Goal: Entertainment & Leisure: Consume media (video, audio)

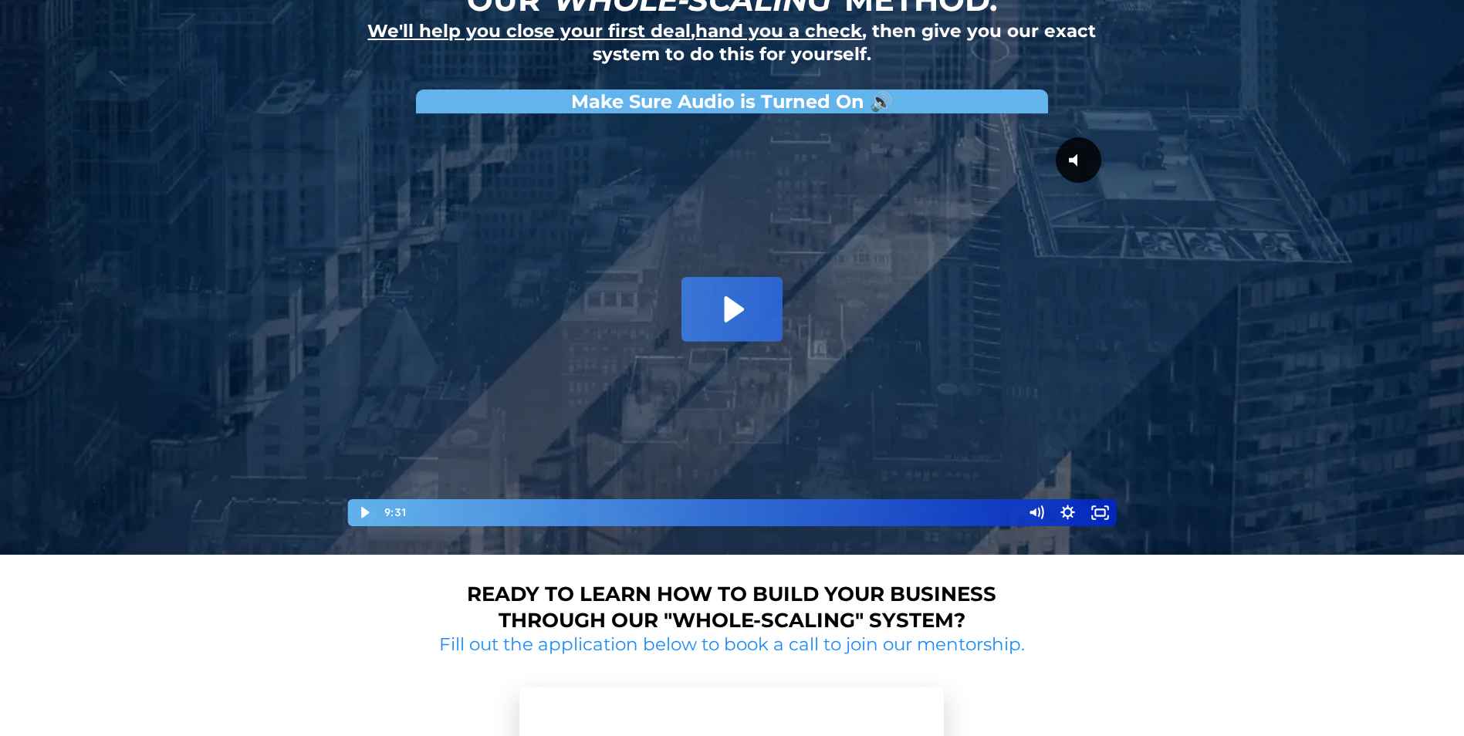
scroll to position [77, 0]
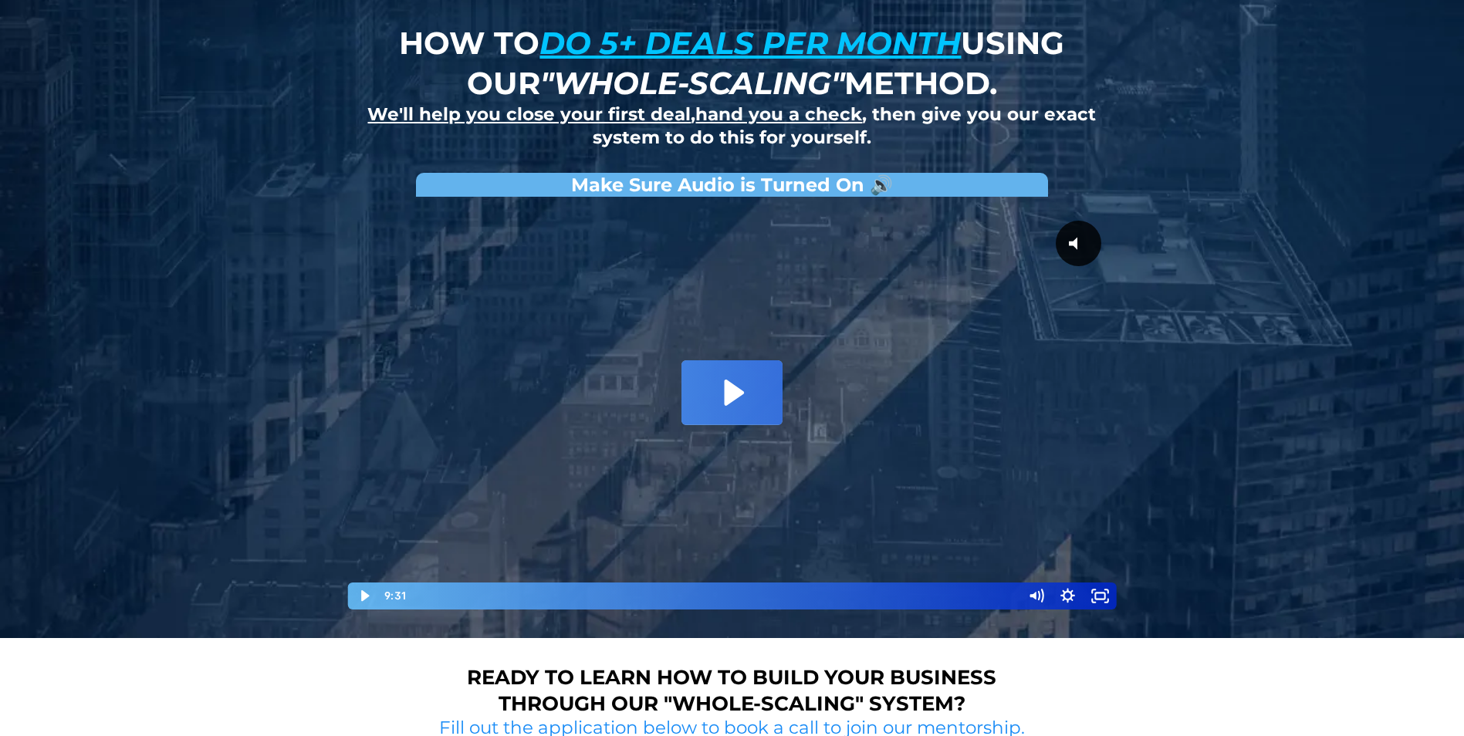
click at [737, 405] on icon "Play Video: David Choi - Whole-Scaling VSL V.2 (short)" at bounding box center [731, 392] width 100 height 64
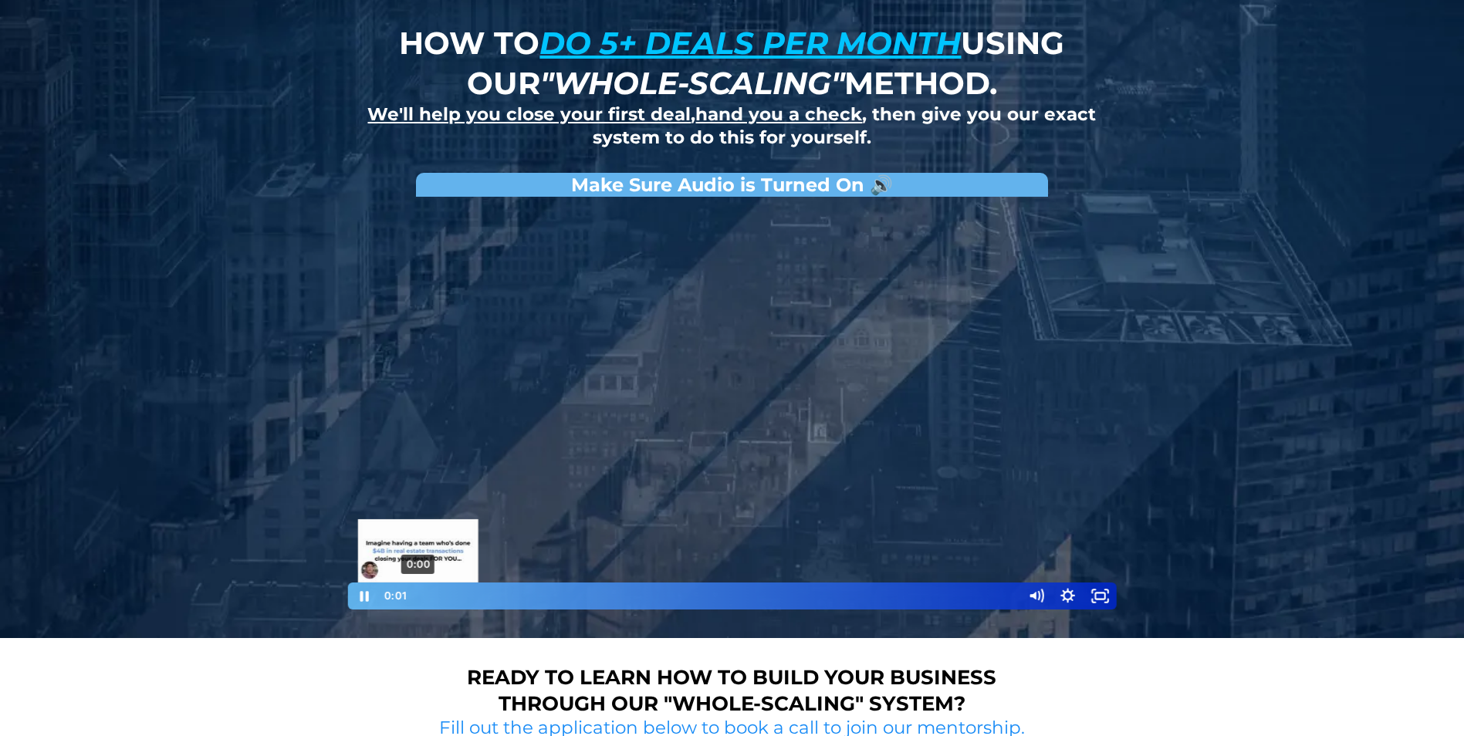
click at [506, 456] on div at bounding box center [732, 407] width 772 height 407
click at [847, 516] on div at bounding box center [732, 407] width 772 height 407
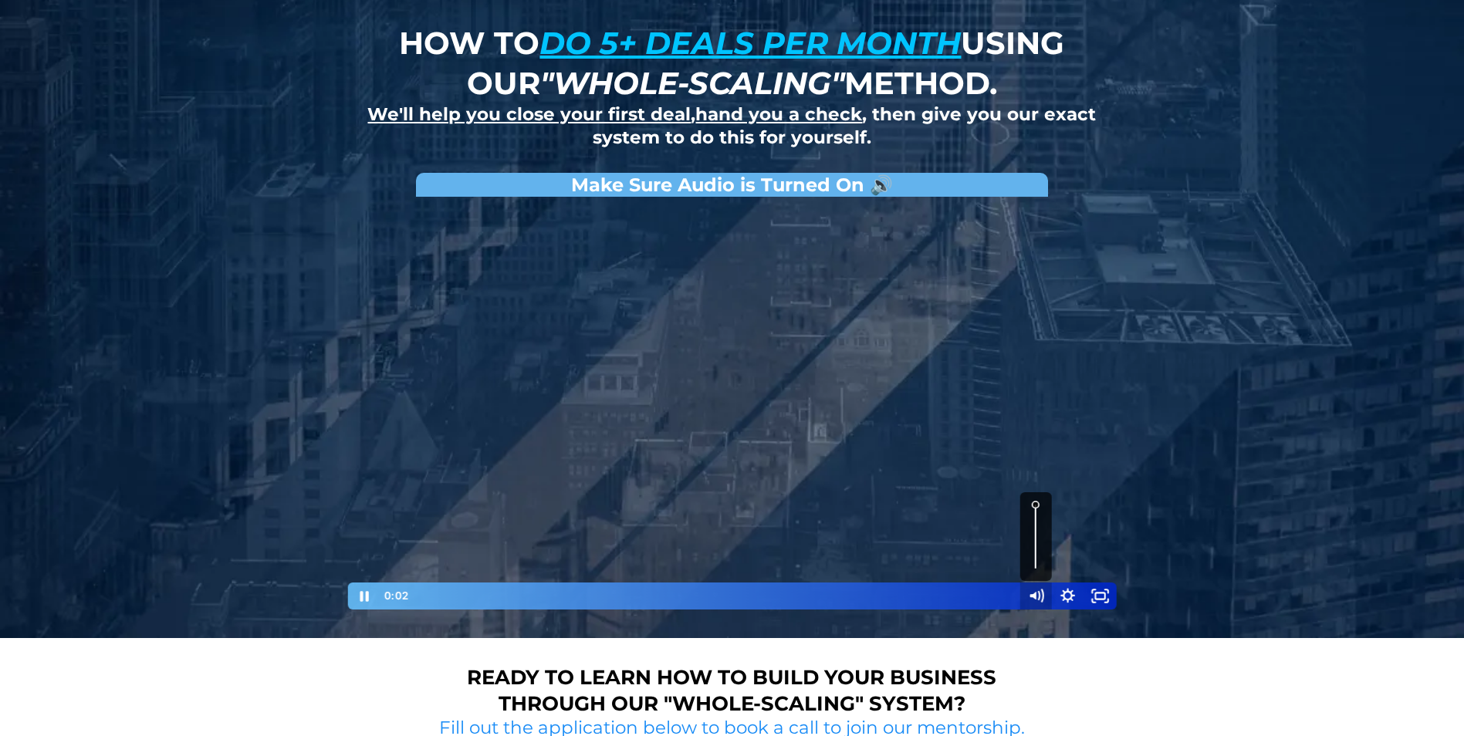
click at [1036, 599] on icon "Mute" at bounding box center [1035, 596] width 32 height 27
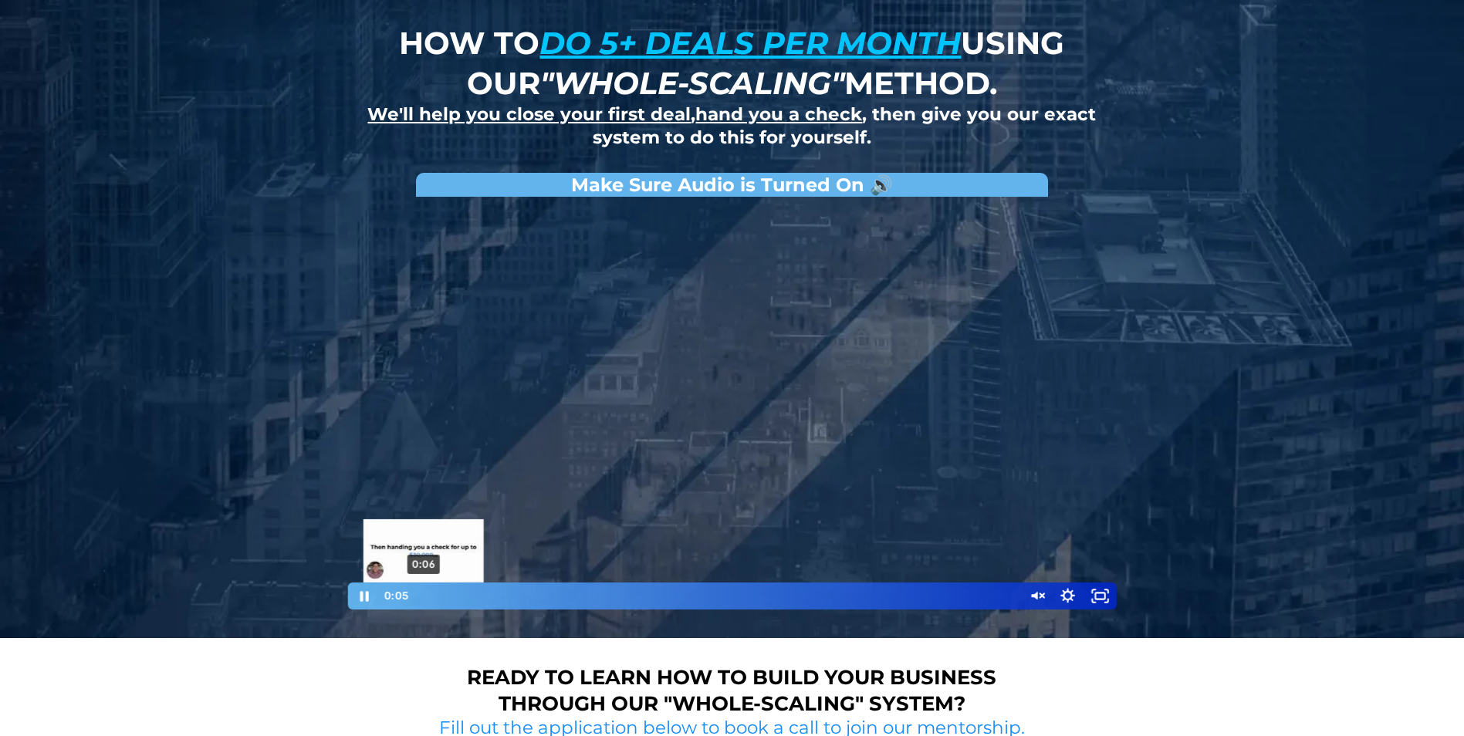
click at [424, 600] on div "Playbar" at bounding box center [421, 595] width 9 height 9
click at [474, 600] on div "0:54" at bounding box center [714, 596] width 594 height 27
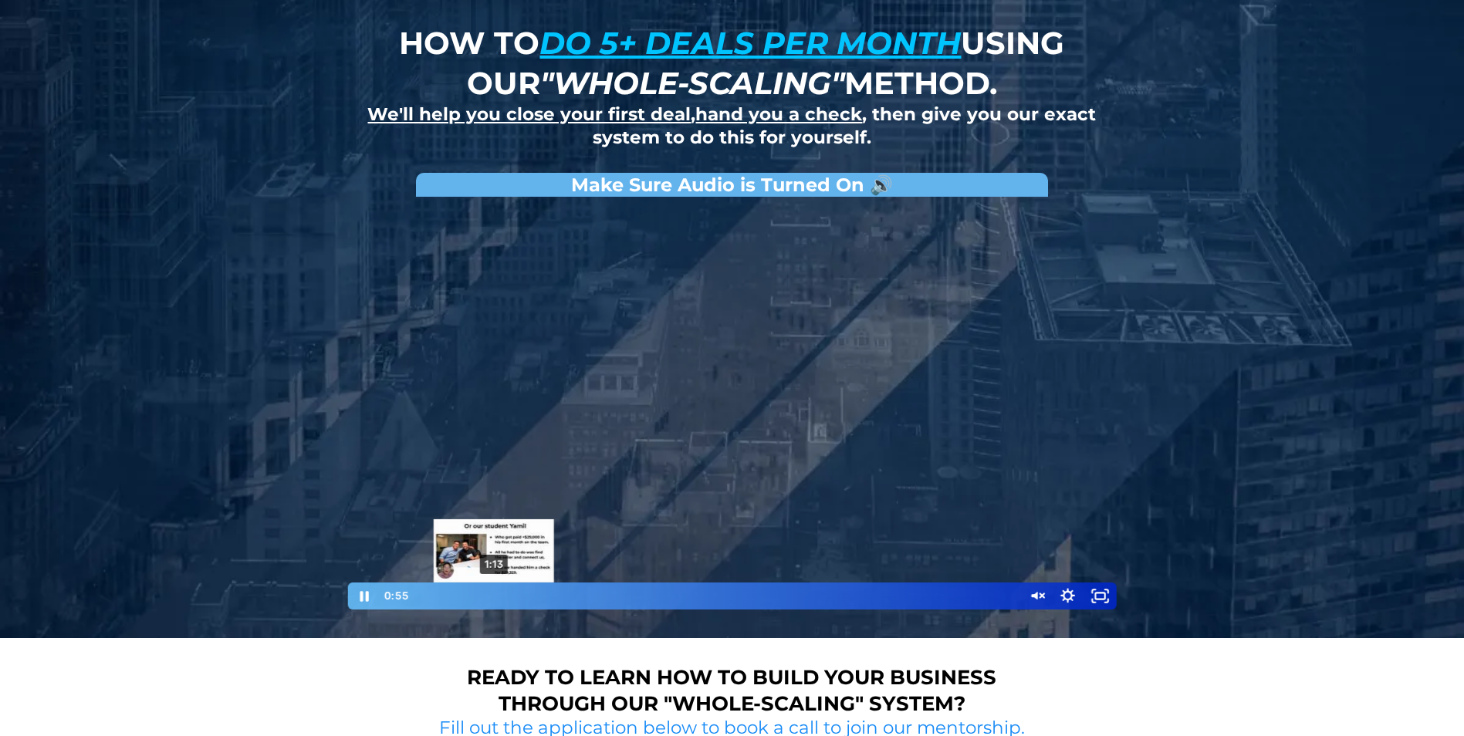
click at [494, 596] on div "1:13" at bounding box center [714, 596] width 594 height 27
click at [522, 595] on div "1:41" at bounding box center [714, 596] width 594 height 27
click at [540, 592] on div "1:58" at bounding box center [714, 596] width 594 height 27
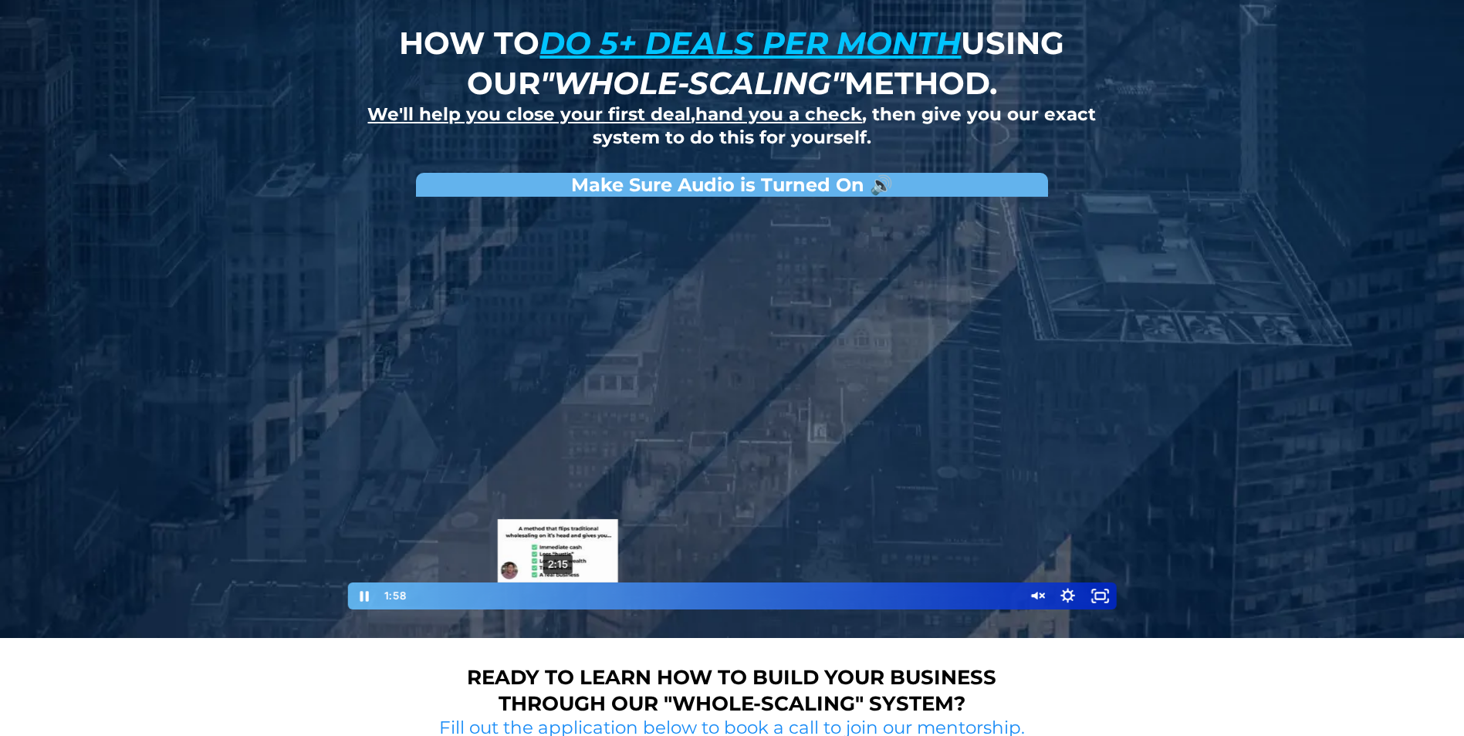
click at [558, 593] on div "2:15" at bounding box center [714, 596] width 594 height 27
click at [574, 591] on div "2:30" at bounding box center [714, 596] width 594 height 27
click at [768, 579] on div at bounding box center [732, 407] width 772 height 407
click at [887, 489] on div at bounding box center [732, 407] width 772 height 407
